Goal: Task Accomplishment & Management: Manage account settings

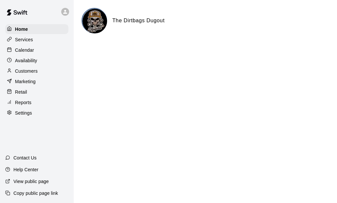
click at [27, 81] on p "Marketing" at bounding box center [25, 81] width 21 height 7
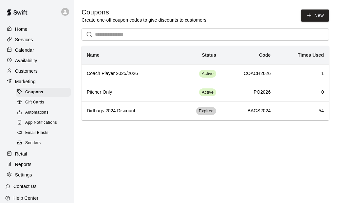
click at [30, 73] on p "Customers" at bounding box center [26, 71] width 23 height 7
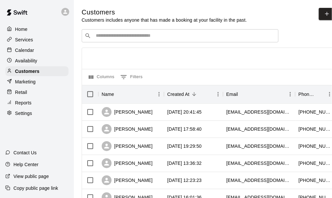
click at [127, 41] on div "​ ​" at bounding box center [180, 35] width 197 height 13
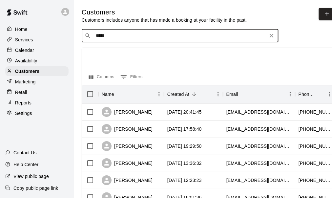
type input "******"
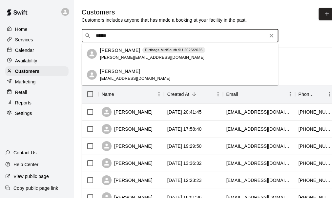
click at [117, 57] on span "[PERSON_NAME][EMAIL_ADDRESS][DOMAIN_NAME]" at bounding box center [152, 57] width 104 height 5
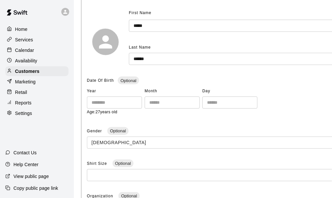
scroll to position [98, 0]
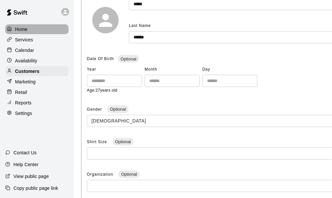
click at [22, 29] on p "Home" at bounding box center [21, 29] width 12 height 7
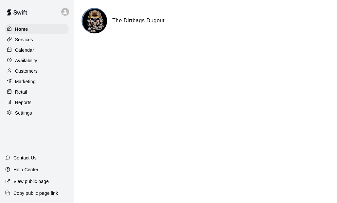
click at [22, 41] on p "Services" at bounding box center [24, 39] width 18 height 7
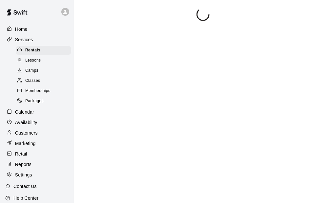
click at [42, 93] on span "Memberships" at bounding box center [37, 91] width 25 height 7
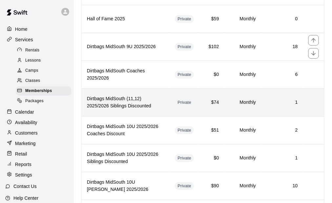
scroll to position [524, 0]
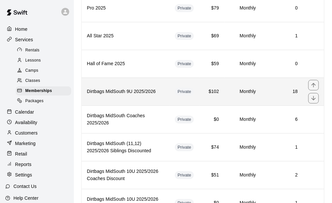
click at [143, 88] on h6 "Dirtbags MidSouth 9U 2025/2026" at bounding box center [125, 91] width 77 height 7
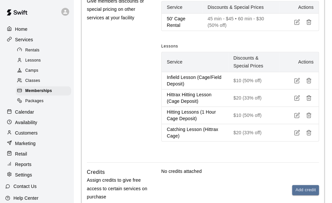
scroll to position [308, 0]
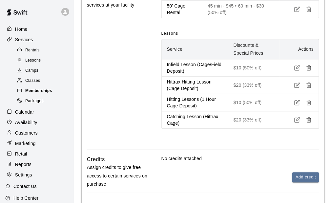
click at [38, 94] on span "Memberships" at bounding box center [38, 91] width 27 height 7
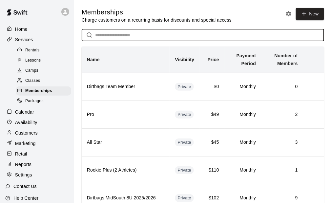
click at [110, 40] on input "text" at bounding box center [209, 35] width 229 height 12
click at [27, 136] on p "Customers" at bounding box center [26, 133] width 23 height 7
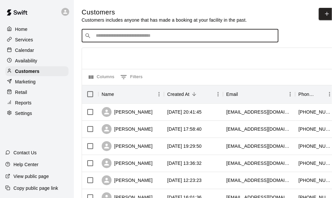
click at [126, 38] on input "Search customers by name or email" at bounding box center [185, 35] width 182 height 7
click at [135, 38] on input "**********" at bounding box center [180, 35] width 172 height 7
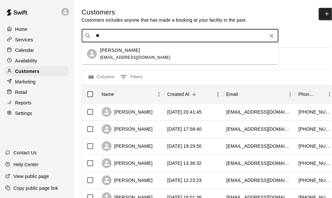
type input "*"
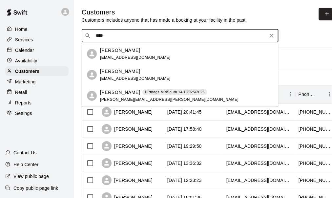
type input "*****"
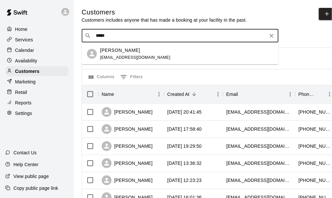
click at [118, 56] on span "et2k5@yahoo.com" at bounding box center [135, 57] width 70 height 5
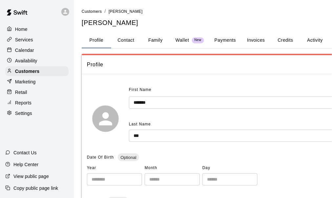
click at [310, 40] on button "Activity" at bounding box center [314, 40] width 29 height 16
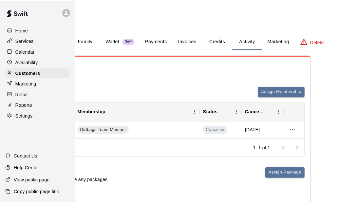
scroll to position [0, 20]
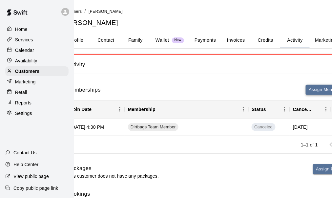
click at [315, 86] on button "Assign Membership" at bounding box center [328, 90] width 46 height 10
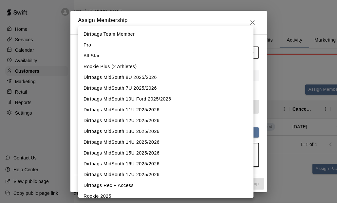
scroll to position [33, 0]
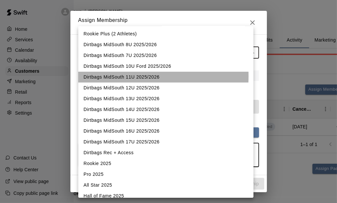
click at [117, 76] on li "Dirtbags MidSouth 11U 2025/2026" at bounding box center [165, 77] width 175 height 11
type input "**********"
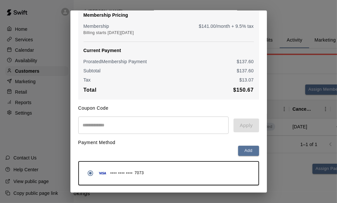
scroll to position [85, 0]
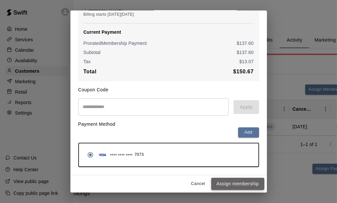
click at [229, 182] on button "Assign membership" at bounding box center [237, 184] width 53 height 12
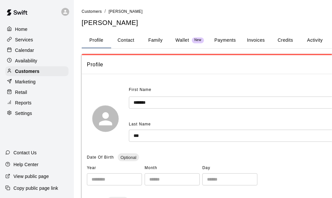
click at [26, 52] on p "Calendar" at bounding box center [24, 50] width 19 height 7
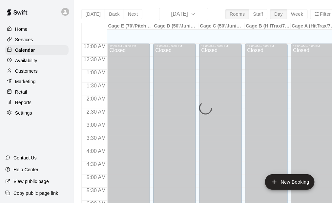
scroll to position [442, 0]
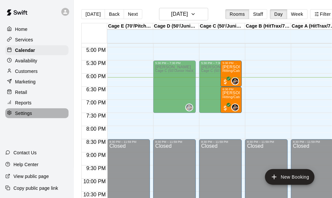
click at [25, 115] on p "Settings" at bounding box center [23, 113] width 17 height 7
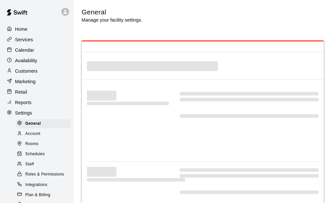
select select "**"
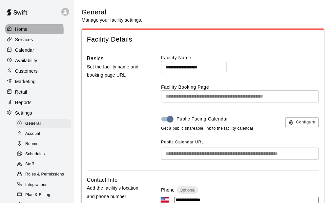
click at [24, 30] on p "Home" at bounding box center [21, 29] width 12 height 7
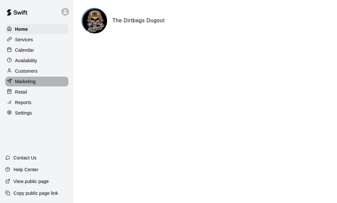
click at [30, 79] on div "Marketing" at bounding box center [36, 82] width 63 height 10
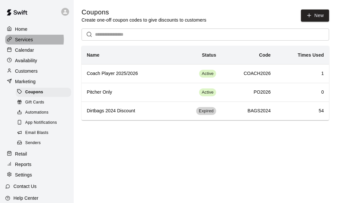
click at [29, 40] on p "Services" at bounding box center [24, 39] width 18 height 7
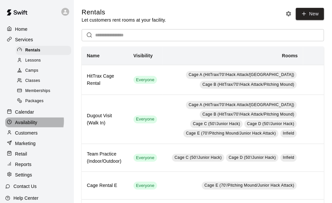
click at [28, 125] on p "Availability" at bounding box center [26, 122] width 22 height 7
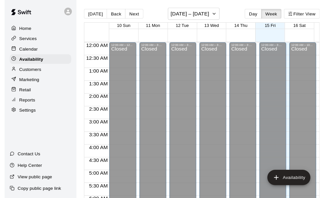
scroll to position [462, 0]
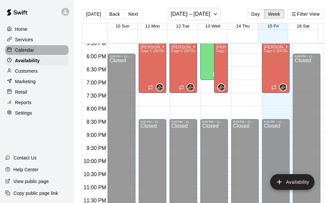
click at [25, 48] on p "Calendar" at bounding box center [24, 50] width 19 height 7
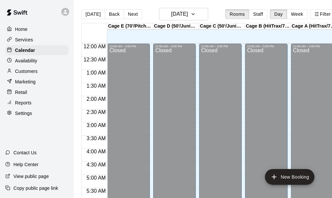
scroll to position [442, 0]
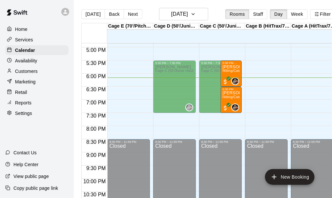
click at [29, 73] on p "Customers" at bounding box center [26, 71] width 23 height 7
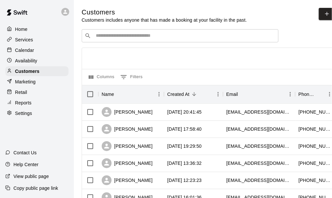
click at [19, 116] on p "Settings" at bounding box center [23, 113] width 17 height 7
select select "**"
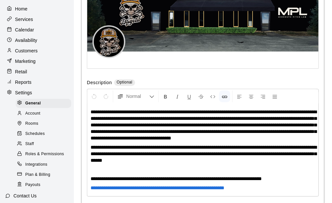
scroll to position [18, 0]
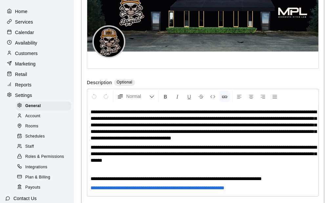
click at [25, 23] on p "Services" at bounding box center [24, 22] width 18 height 7
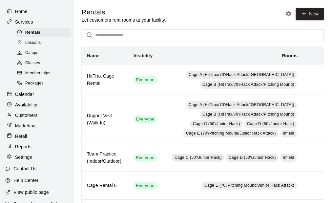
click at [33, 67] on span "Classes" at bounding box center [32, 63] width 15 height 7
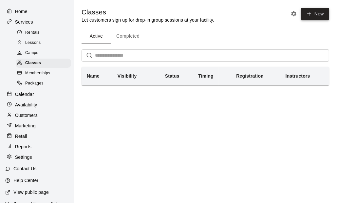
click at [315, 16] on button "New" at bounding box center [315, 14] width 28 height 12
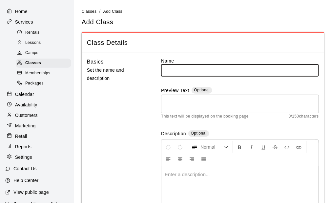
click at [192, 74] on input "text" at bounding box center [240, 70] width 158 height 12
click at [196, 73] on input "text" at bounding box center [240, 70] width 158 height 12
type input "*"
type input "**********"
click at [185, 102] on textarea at bounding box center [240, 103] width 148 height 13
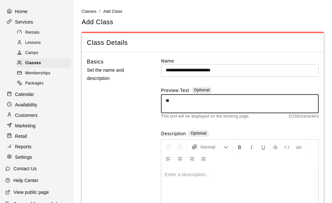
type textarea "*"
type textarea "**********"
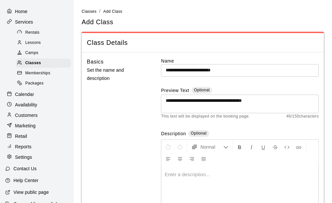
click at [193, 177] on p at bounding box center [240, 174] width 150 height 7
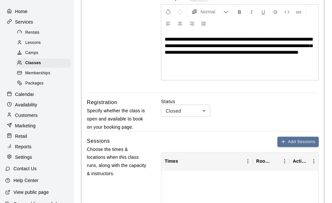
scroll to position [164, 0]
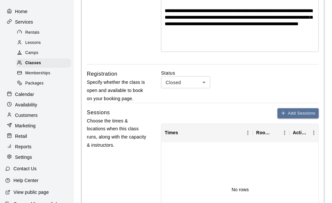
click at [197, 84] on body "**********" at bounding box center [166, 118] width 332 height 564
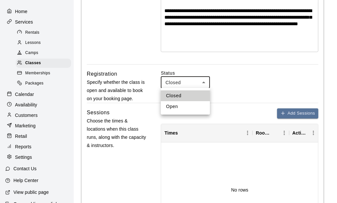
click at [184, 105] on li "Open" at bounding box center [185, 106] width 49 height 11
type input "****"
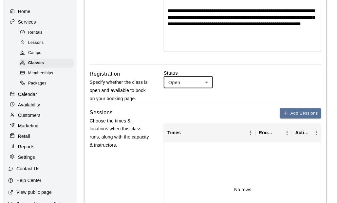
scroll to position [229, 0]
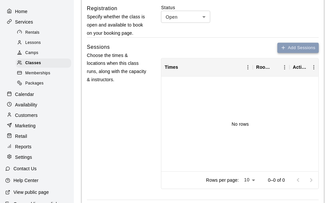
click at [296, 49] on button "Add Sessions" at bounding box center [297, 48] width 41 height 10
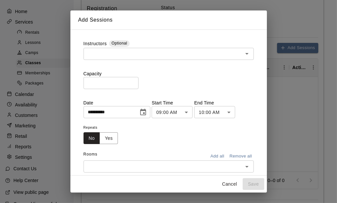
click at [128, 54] on input "text" at bounding box center [164, 54] width 156 height 8
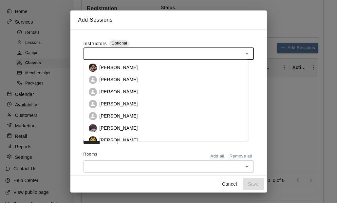
scroll to position [0, 0]
click at [118, 91] on p "[PERSON_NAME]" at bounding box center [119, 92] width 38 height 7
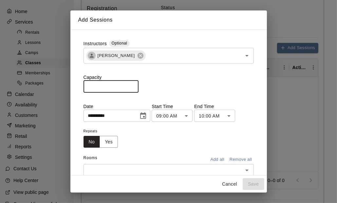
drag, startPoint x: 102, startPoint y: 86, endPoint x: 82, endPoint y: 84, distance: 20.7
click at [86, 84] on input "*" at bounding box center [111, 87] width 55 height 12
type input "***"
click at [134, 117] on input "**********" at bounding box center [109, 116] width 50 height 12
click at [147, 117] on icon "Choose date, selected date is Aug 15, 2025" at bounding box center [143, 116] width 8 height 8
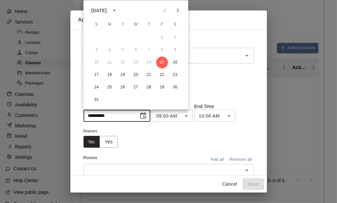
click at [178, 8] on icon "Next month" at bounding box center [178, 11] width 8 height 8
click at [179, 49] on button "8" at bounding box center [175, 50] width 12 height 12
type input "**********"
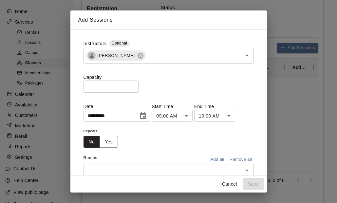
click at [195, 116] on body "**********" at bounding box center [168, 53] width 337 height 564
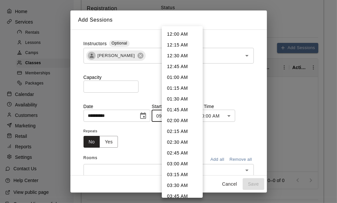
scroll to position [311, 0]
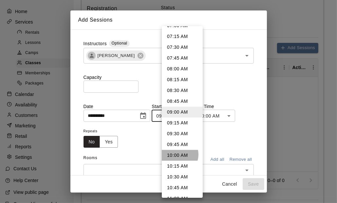
click at [177, 155] on li "10:00 AM" at bounding box center [182, 155] width 41 height 11
type input "********"
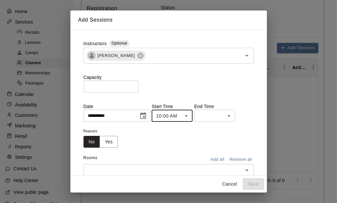
click at [240, 117] on body "**********" at bounding box center [168, 53] width 337 height 564
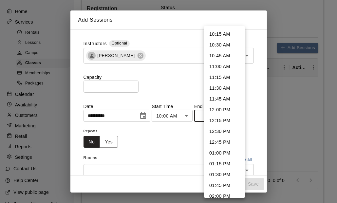
click at [222, 111] on li "12:00 PM" at bounding box center [224, 110] width 41 height 11
type input "********"
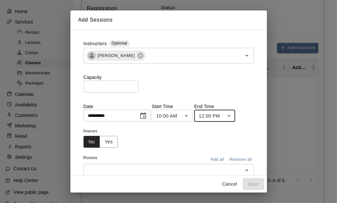
click at [175, 138] on div "Repeats No Yes" at bounding box center [169, 137] width 170 height 21
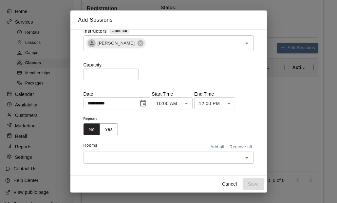
scroll to position [19, 0]
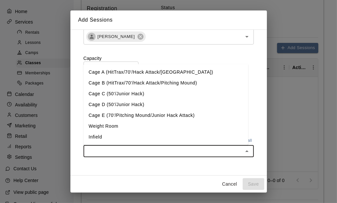
click at [160, 153] on input "text" at bounding box center [164, 151] width 156 height 8
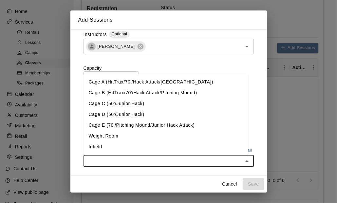
scroll to position [0, 0]
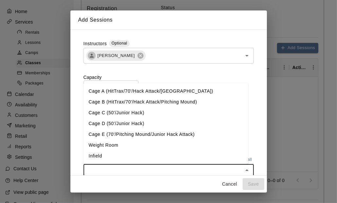
click at [130, 93] on li "Cage A (HitTrax/70'/Hack Attack/[GEOGRAPHIC_DATA])" at bounding box center [166, 91] width 165 height 11
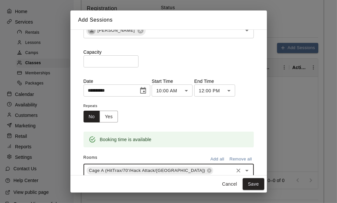
scroll to position [45, 0]
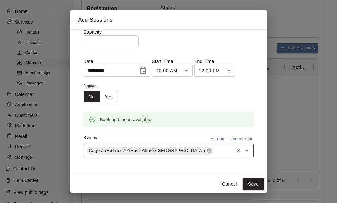
click at [207, 157] on div "Cage A (HitTrax/70'/Hack Attack/Pitching Mound) ​" at bounding box center [169, 151] width 170 height 14
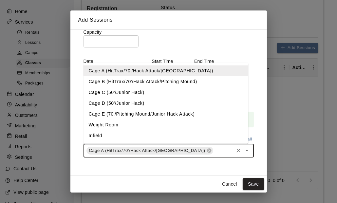
click at [116, 83] on li "Cage B (HitTrax/70'/Hack Attack/Pitching Mound)" at bounding box center [166, 81] width 165 height 11
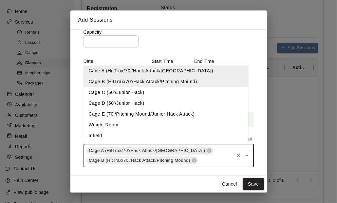
click at [202, 162] on input "text" at bounding box center [215, 161] width 33 height 8
click at [107, 89] on li "Cage C (50'/Junior Hack)" at bounding box center [166, 92] width 165 height 11
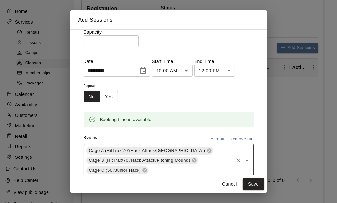
click at [176, 169] on input "text" at bounding box center [191, 171] width 83 height 8
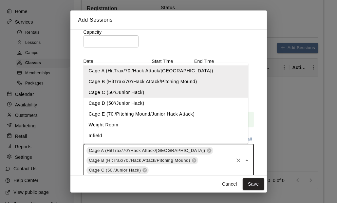
click at [122, 105] on li "Cage D (50'/Junior Hack)" at bounding box center [166, 103] width 165 height 11
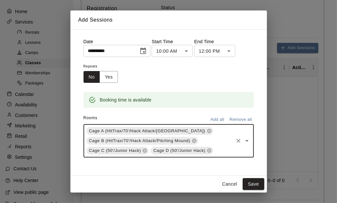
scroll to position [73, 0]
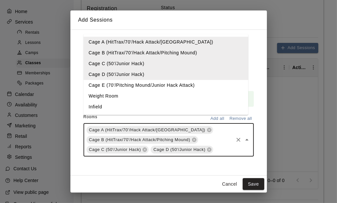
click at [214, 151] on input "text" at bounding box center [223, 150] width 18 height 8
click at [121, 89] on li "Cage E (70'/Pitching Mound/Junior Hack Attack)" at bounding box center [166, 85] width 165 height 11
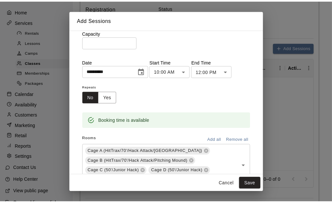
scroll to position [75, 0]
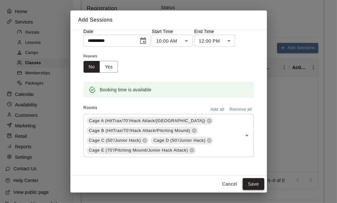
click at [255, 187] on button "Save" at bounding box center [254, 184] width 22 height 12
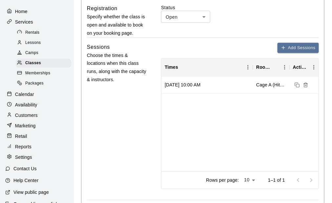
click at [128, 107] on div "Sessions Choose the times & locations when this class runs, along with the capa…" at bounding box center [117, 121] width 60 height 157
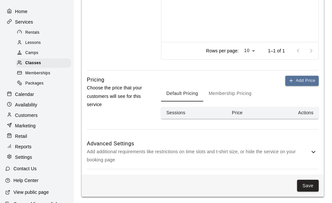
scroll to position [294, 0]
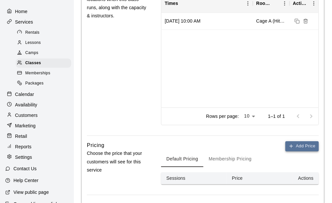
click at [313, 144] on button "Add Price" at bounding box center [301, 146] width 33 height 10
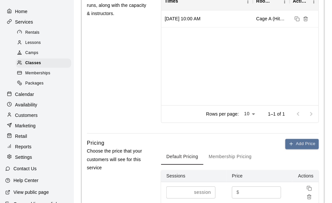
scroll to position [359, 0]
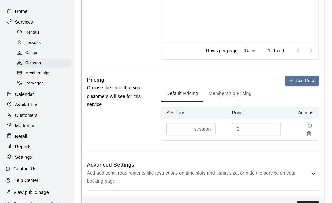
click at [102, 123] on div "Pricing Choose the price that your customers will see for this service" at bounding box center [117, 113] width 60 height 75
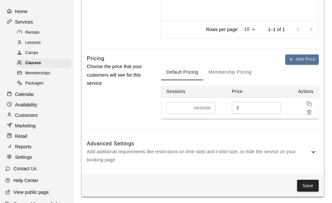
click at [142, 148] on p "Add additional requirements like restrictions on time slots and t-shirt size, o…" at bounding box center [198, 156] width 223 height 16
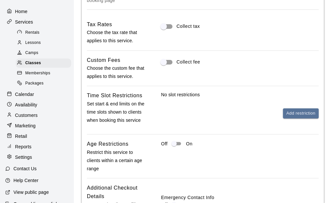
scroll to position [671, 0]
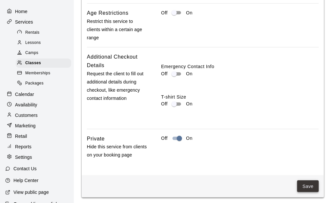
click at [306, 183] on button "Save" at bounding box center [308, 187] width 22 height 12
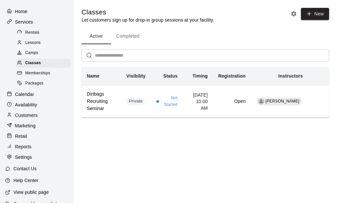
click at [31, 119] on p "Customers" at bounding box center [26, 115] width 23 height 7
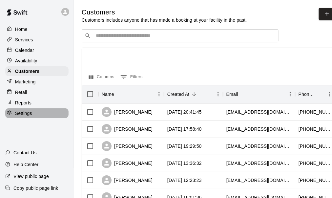
click at [27, 116] on p "Settings" at bounding box center [23, 113] width 17 height 7
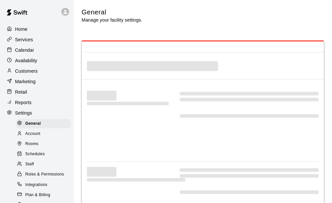
select select "**"
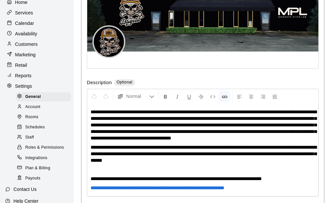
scroll to position [65, 0]
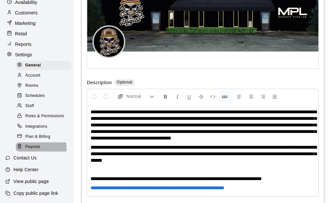
click at [29, 148] on span "Payouts" at bounding box center [32, 147] width 15 height 7
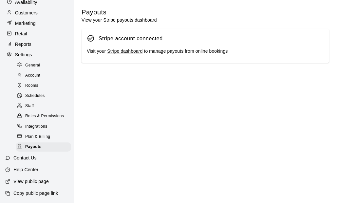
click at [125, 53] on link "Stripe dashboard" at bounding box center [124, 51] width 35 height 5
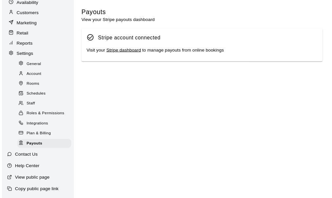
scroll to position [3, 0]
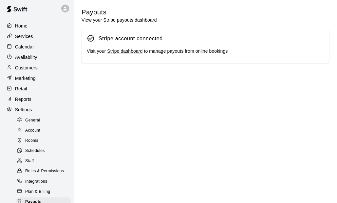
click at [29, 69] on p "Customers" at bounding box center [26, 68] width 23 height 7
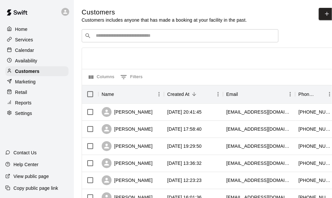
click at [130, 39] on input "Search customers by name or email" at bounding box center [185, 35] width 182 height 7
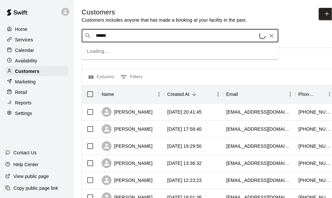
type input "*******"
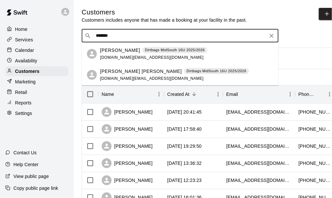
click at [123, 49] on p "[PERSON_NAME]" at bounding box center [120, 50] width 40 height 7
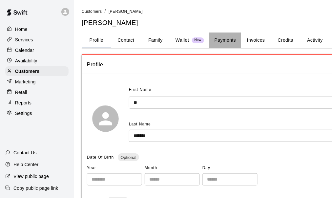
drag, startPoint x: 221, startPoint y: 38, endPoint x: 219, endPoint y: 42, distance: 4.7
click at [221, 43] on button "Payments" at bounding box center [225, 40] width 32 height 16
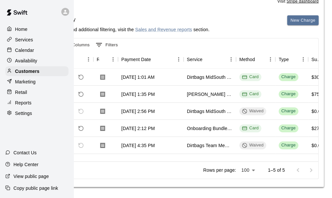
scroll to position [131, 0]
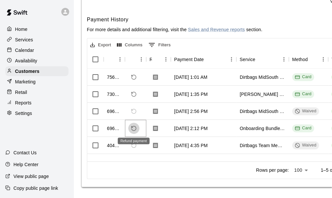
click at [133, 128] on icon "Refund payment" at bounding box center [134, 128] width 6 height 6
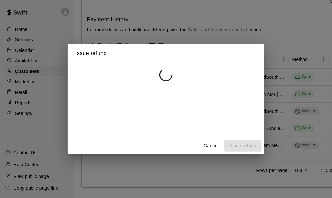
scroll to position [127, 0]
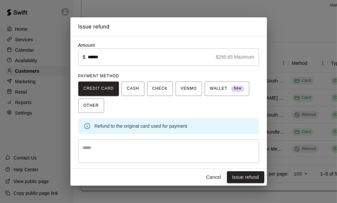
click at [116, 145] on textarea at bounding box center [169, 151] width 172 height 13
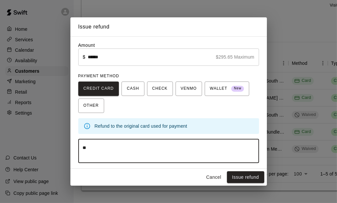
type textarea "*"
drag, startPoint x: 138, startPoint y: 150, endPoint x: 82, endPoint y: 152, distance: 56.4
click at [82, 152] on div "**********" at bounding box center [168, 151] width 181 height 24
type textarea "**********"
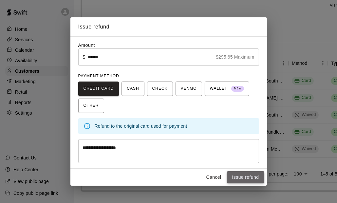
click at [248, 177] on button "Issue refund" at bounding box center [245, 177] width 37 height 12
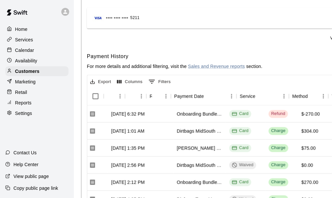
scroll to position [0, 0]
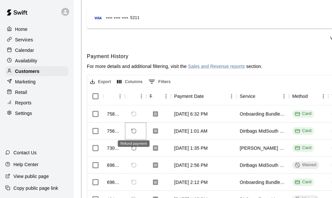
click at [133, 129] on icon "Refund payment" at bounding box center [134, 131] width 6 height 6
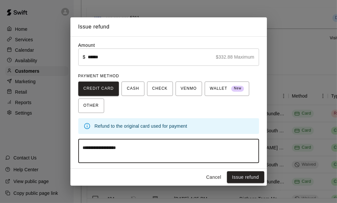
click at [105, 147] on textarea "**********" at bounding box center [169, 151] width 172 height 13
paste textarea "**********"
click at [112, 148] on textarea "**********" at bounding box center [169, 151] width 172 height 13
type textarea "**********"
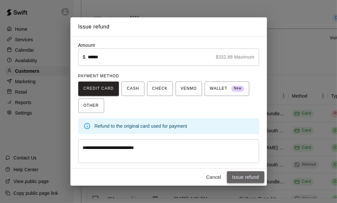
click at [252, 177] on button "Issue refund" at bounding box center [245, 177] width 37 height 12
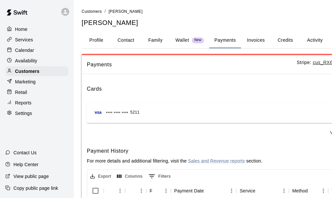
click at [154, 40] on button "Family" at bounding box center [155, 40] width 29 height 16
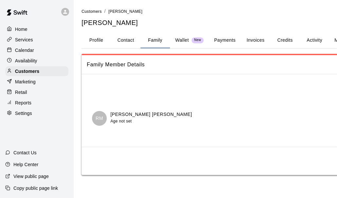
click at [254, 41] on button "Invoices" at bounding box center [255, 40] width 29 height 16
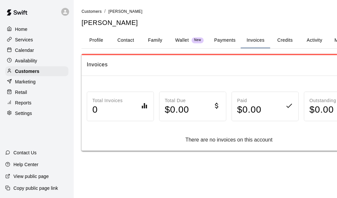
click at [315, 40] on button "Activity" at bounding box center [314, 40] width 29 height 16
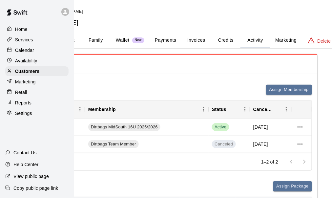
scroll to position [0, 71]
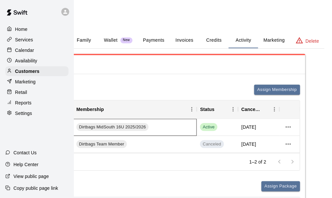
click at [191, 128] on div "Dirtbags MidSouth 16U 2025/2026" at bounding box center [135, 127] width 124 height 17
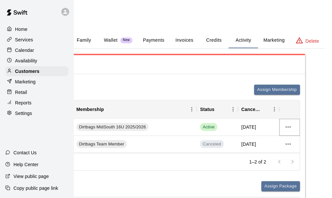
click at [290, 128] on icon "more actions" at bounding box center [288, 127] width 8 height 8
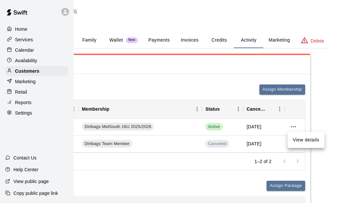
click at [167, 78] on div at bounding box center [168, 101] width 337 height 203
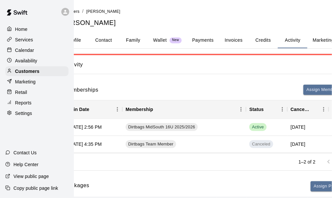
scroll to position [0, 0]
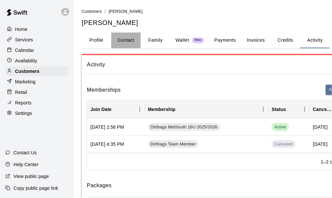
click at [130, 39] on button "Contact" at bounding box center [125, 40] width 29 height 16
select select "**"
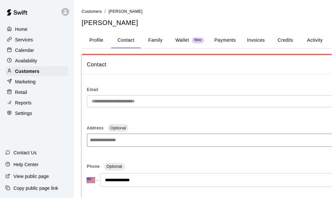
click at [224, 39] on button "Payments" at bounding box center [225, 40] width 32 height 16
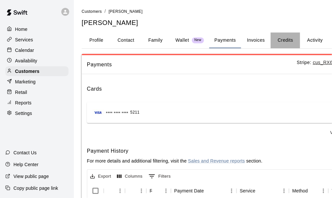
click at [287, 40] on button "Credits" at bounding box center [284, 40] width 29 height 16
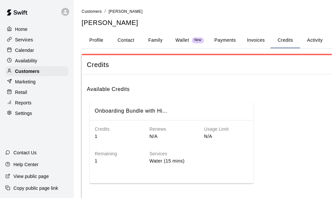
click at [314, 41] on button "Activity" at bounding box center [314, 40] width 29 height 16
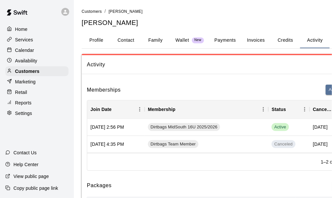
scroll to position [0, 71]
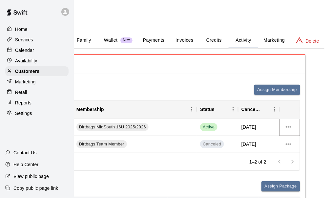
click at [291, 129] on icon "more actions" at bounding box center [288, 127] width 8 height 8
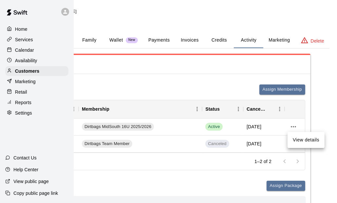
click at [302, 141] on li "View details" at bounding box center [306, 140] width 37 height 11
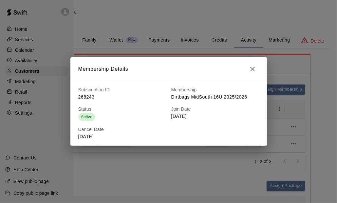
click at [254, 68] on icon "button" at bounding box center [252, 69] width 5 height 5
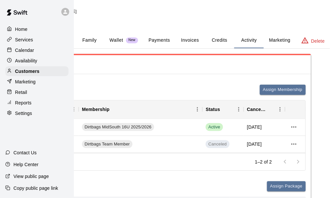
click at [33, 68] on div "Home Services Calendar Availability Customers Marketing Retail Reports Settings" at bounding box center [37, 71] width 74 height 95
click at [33, 72] on p "Customers" at bounding box center [27, 71] width 24 height 7
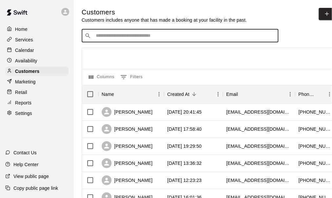
click at [143, 37] on input "Search customers by name or email" at bounding box center [185, 35] width 182 height 7
type input "*******"
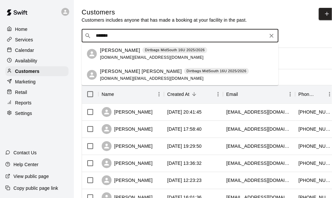
click at [125, 54] on div "[PERSON_NAME] Dirtbags MidSouth 16U 2025/2026 [DOMAIN_NAME][EMAIL_ADDRESS][DOMA…" at bounding box center [153, 54] width 107 height 14
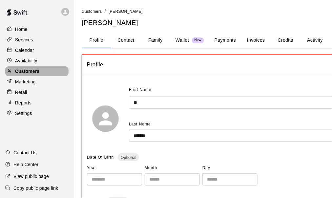
click at [42, 73] on div "Customers" at bounding box center [36, 71] width 63 height 10
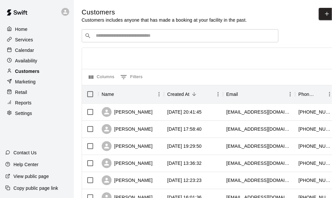
click at [25, 74] on p "Customers" at bounding box center [27, 71] width 24 height 7
click at [24, 42] on p "Services" at bounding box center [24, 39] width 18 height 7
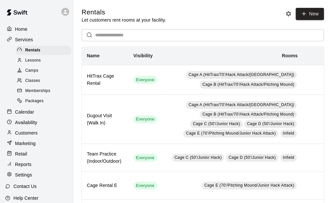
click at [49, 92] on span "Memberships" at bounding box center [37, 91] width 25 height 7
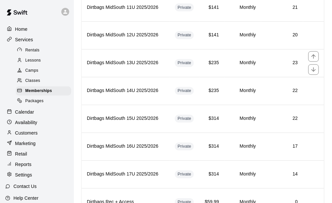
scroll to position [295, 0]
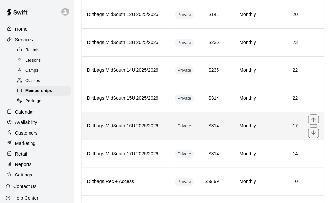
click at [137, 112] on th "Dirtbags MidSouth 16U 2025/2026" at bounding box center [126, 126] width 88 height 28
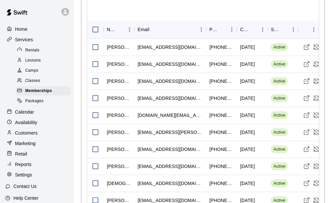
scroll to position [597, 0]
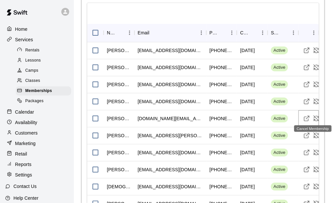
click at [317, 115] on icon "Cancel Membership" at bounding box center [316, 118] width 7 height 7
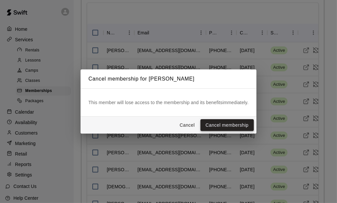
click at [220, 126] on button "Cancel membership" at bounding box center [227, 125] width 53 height 12
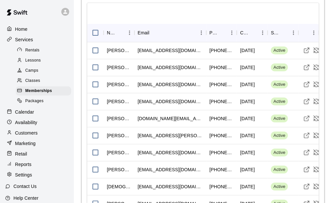
click at [28, 30] on div "Home" at bounding box center [36, 29] width 63 height 10
